Goal: Transaction & Acquisition: Purchase product/service

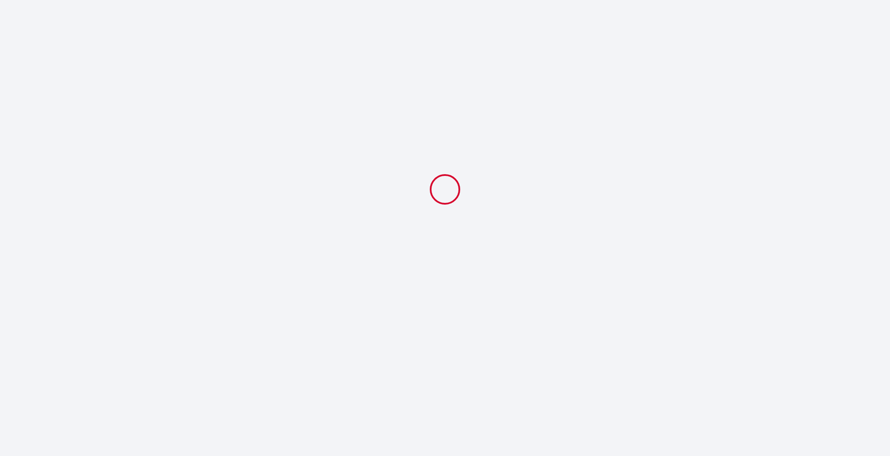
select select
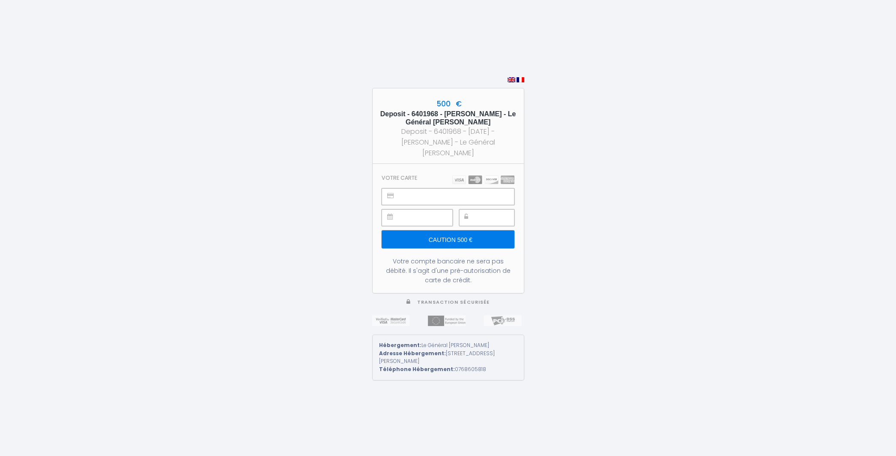
click at [456, 236] on input "Caution 500 €" at bounding box center [448, 239] width 132 height 18
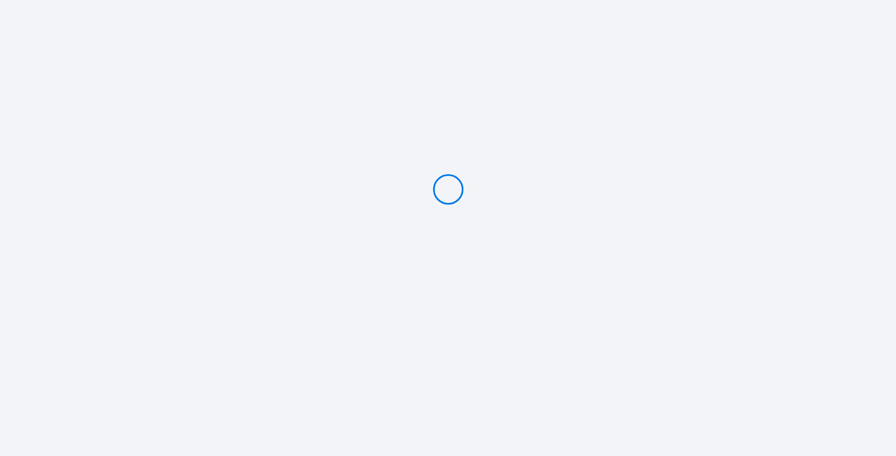
type input "Caution 500 €"
